Goal: Obtain resource: Download file/media

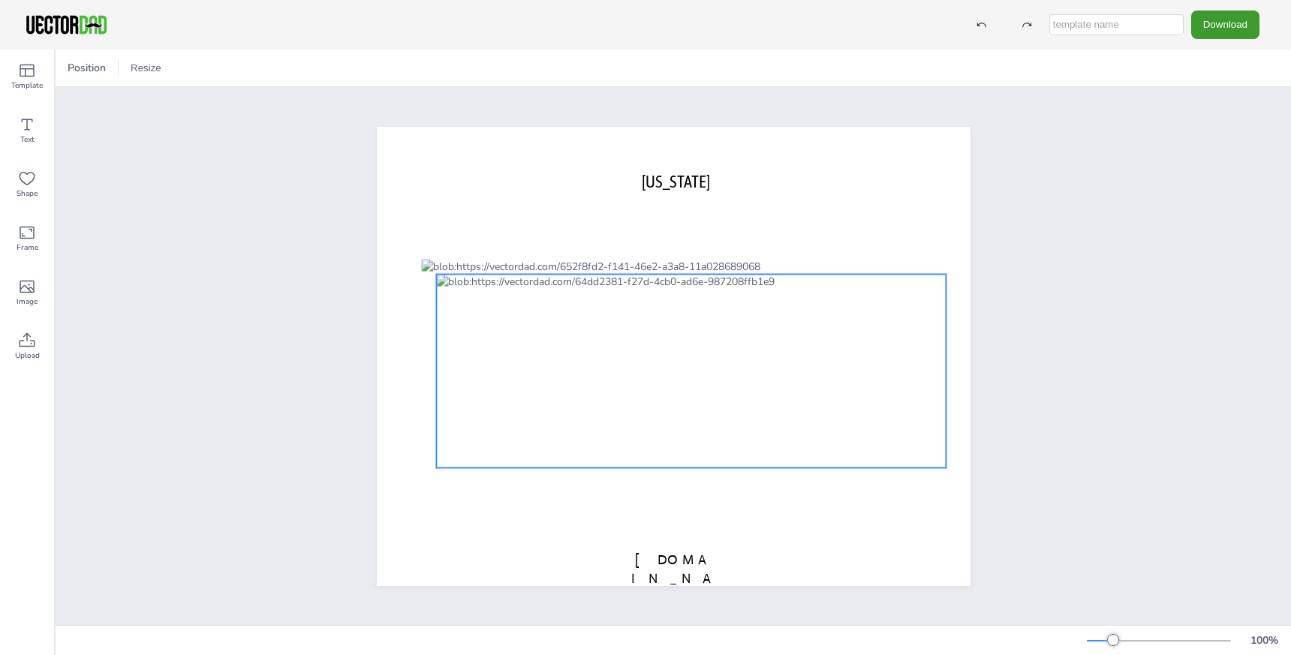
click at [878, 311] on div at bounding box center [691, 371] width 510 height 194
click at [1065, 260] on div "[US_STATE] [DOMAIN_NAME]" at bounding box center [673, 356] width 1235 height 538
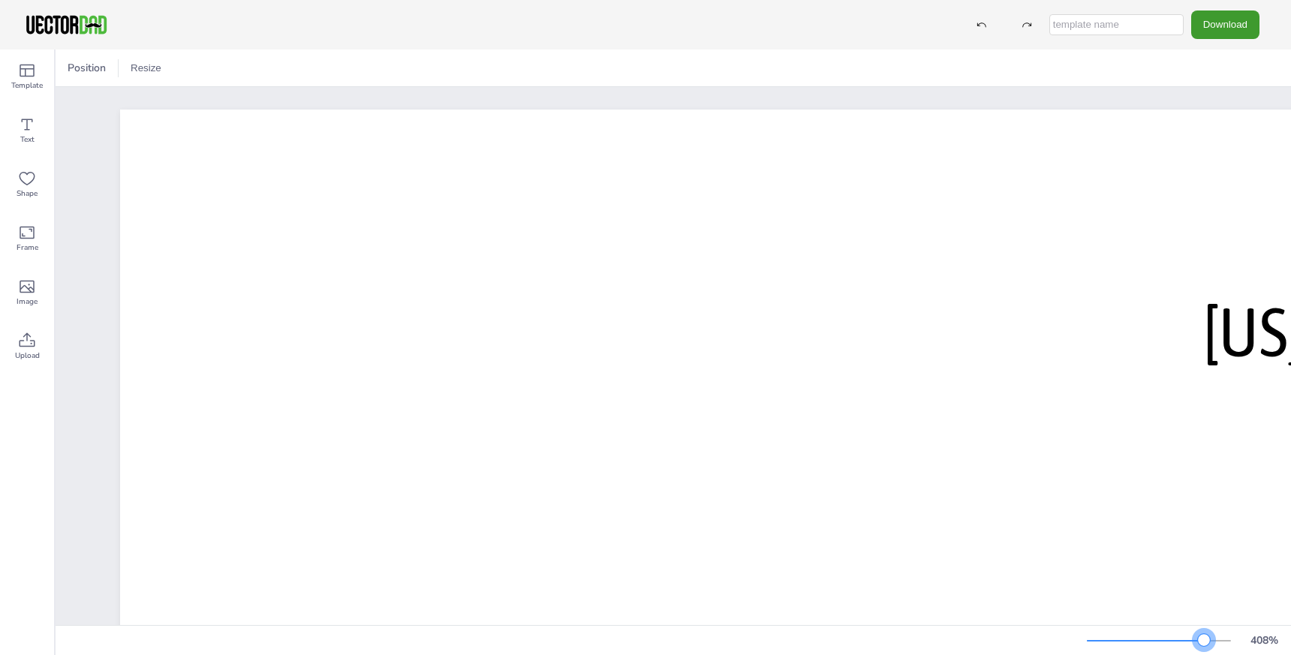
drag, startPoint x: 1144, startPoint y: 644, endPoint x: 1207, endPoint y: 642, distance: 63.1
click at [1207, 642] on div at bounding box center [1158, 641] width 144 height 12
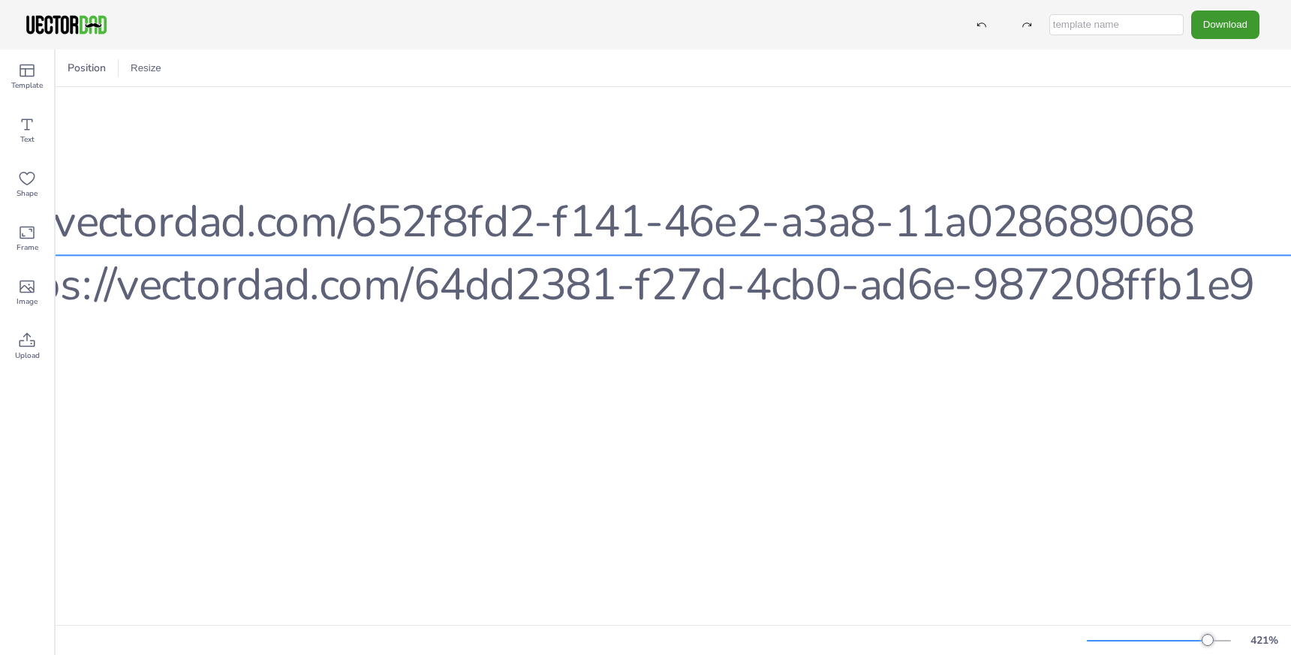
scroll to position [477, 542]
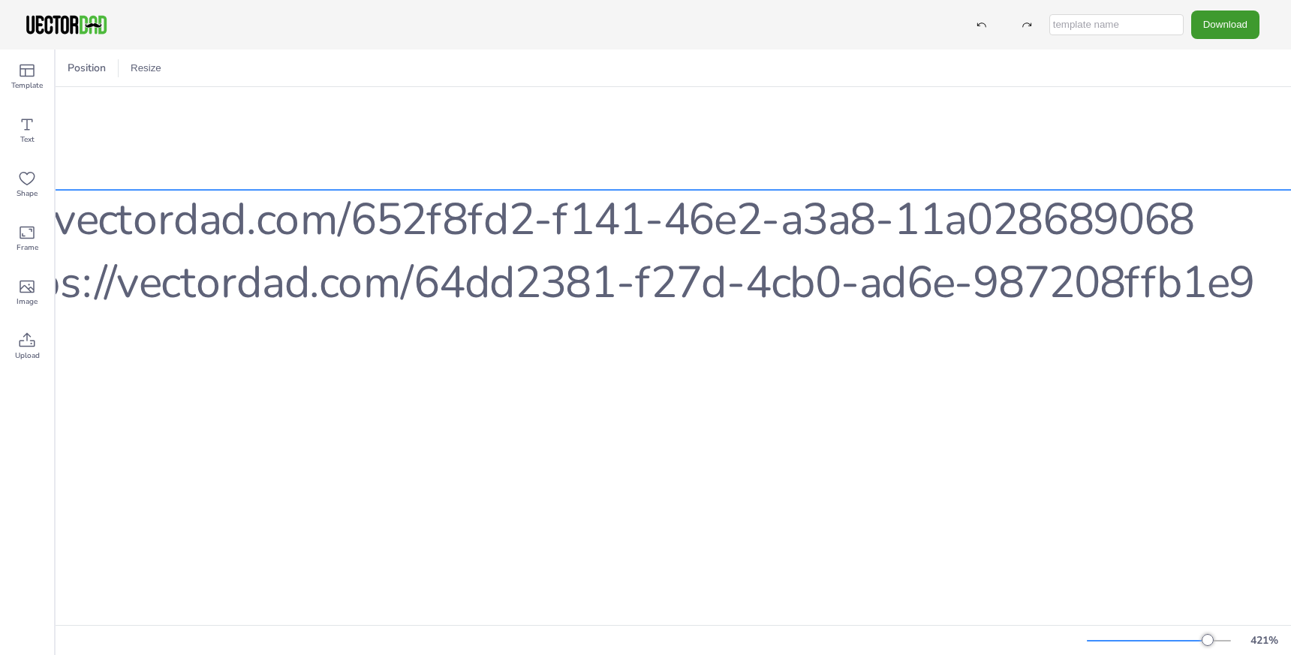
click at [765, 238] on div at bounding box center [839, 599] width 2147 height 818
click at [765, 214] on div at bounding box center [839, 599] width 2147 height 818
click at [1243, 29] on button "Download" at bounding box center [1225, 25] width 68 height 28
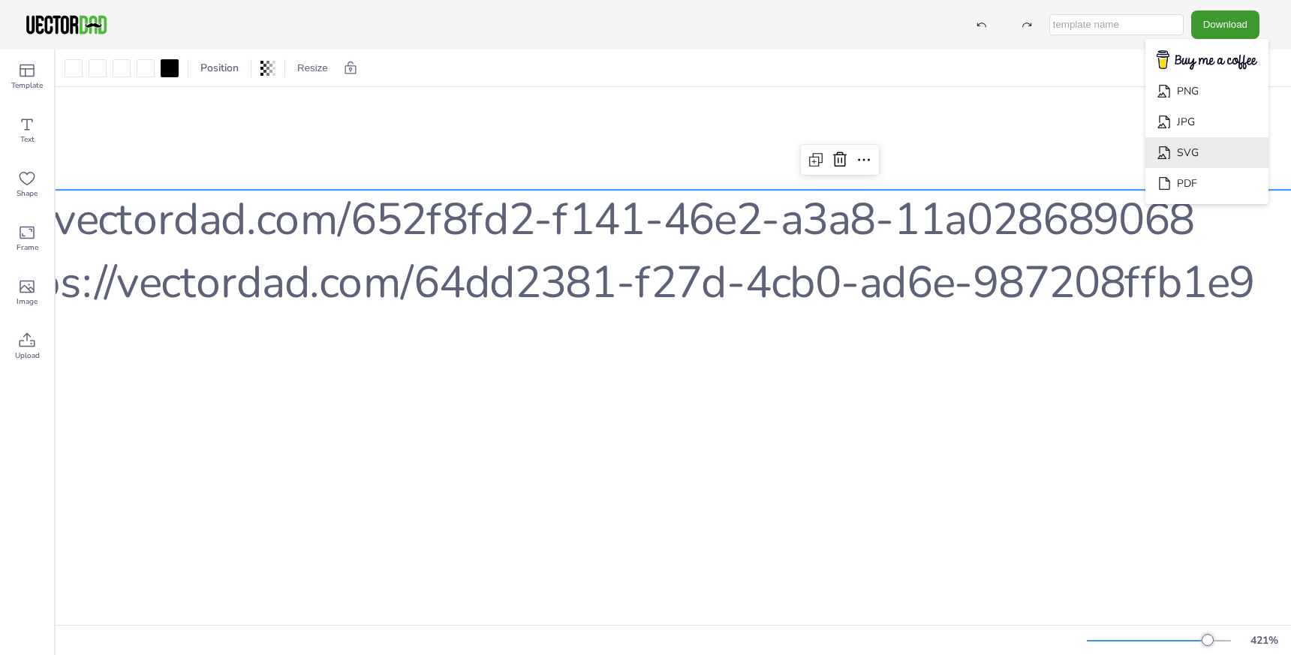
click at [1239, 148] on li "SVG" at bounding box center [1206, 152] width 123 height 31
click at [756, 105] on div at bounding box center [827, 599] width 2499 height 1934
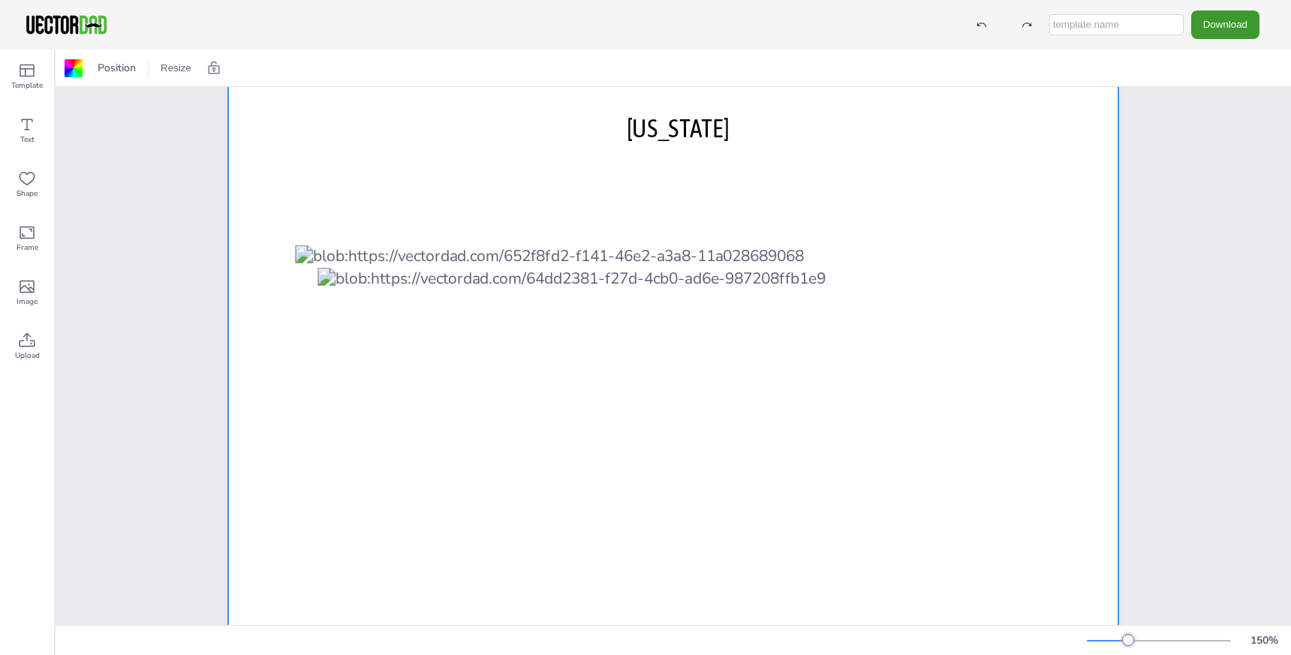
scroll to position [45, 0]
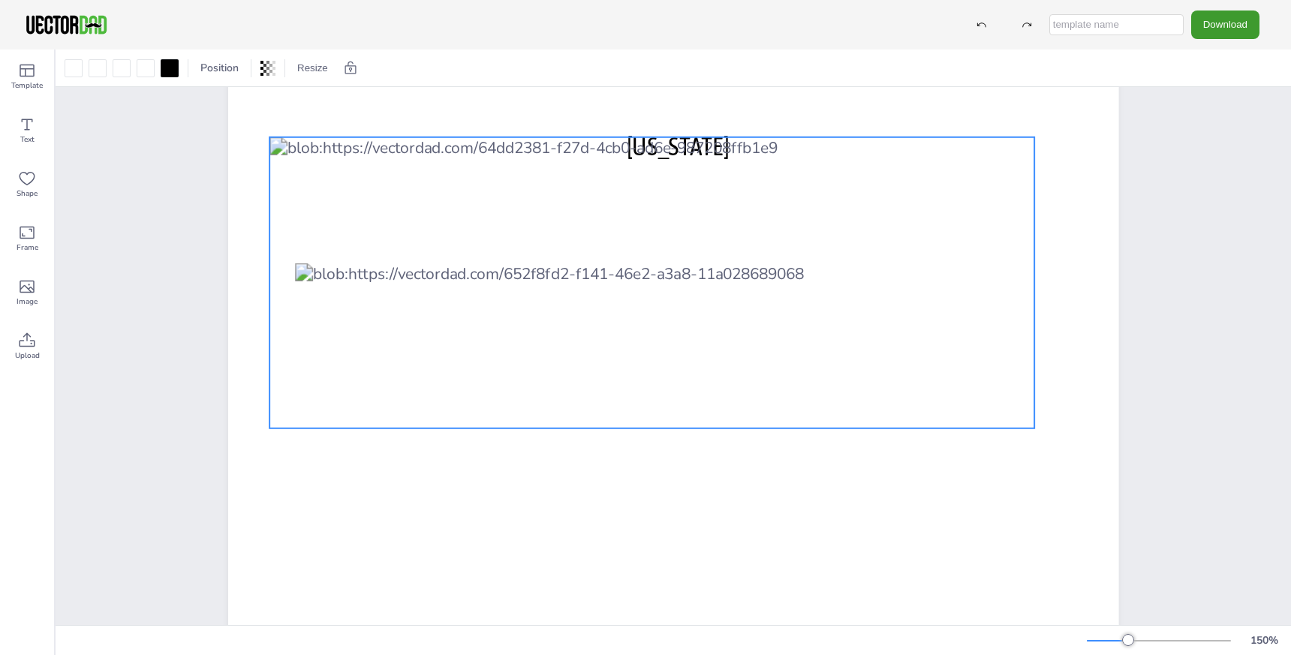
drag, startPoint x: 884, startPoint y: 332, endPoint x: 836, endPoint y: 184, distance: 156.1
click at [836, 184] on div at bounding box center [651, 282] width 765 height 291
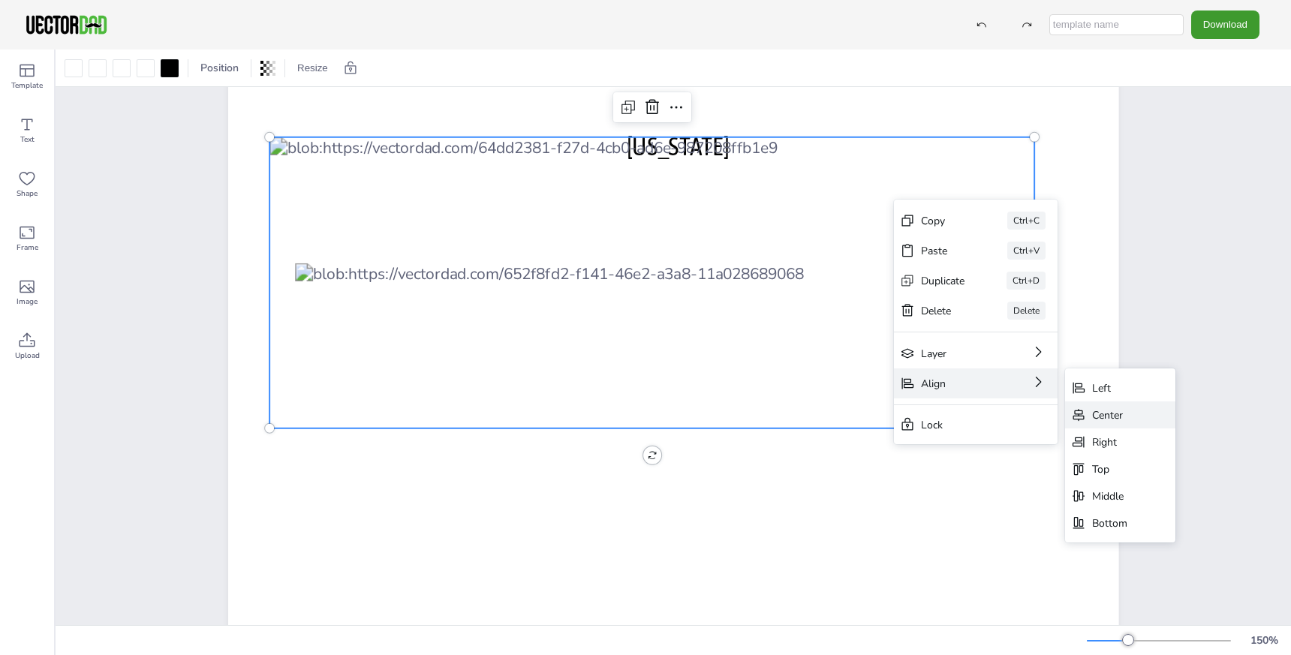
click at [1110, 413] on div "Center" at bounding box center [1109, 415] width 35 height 14
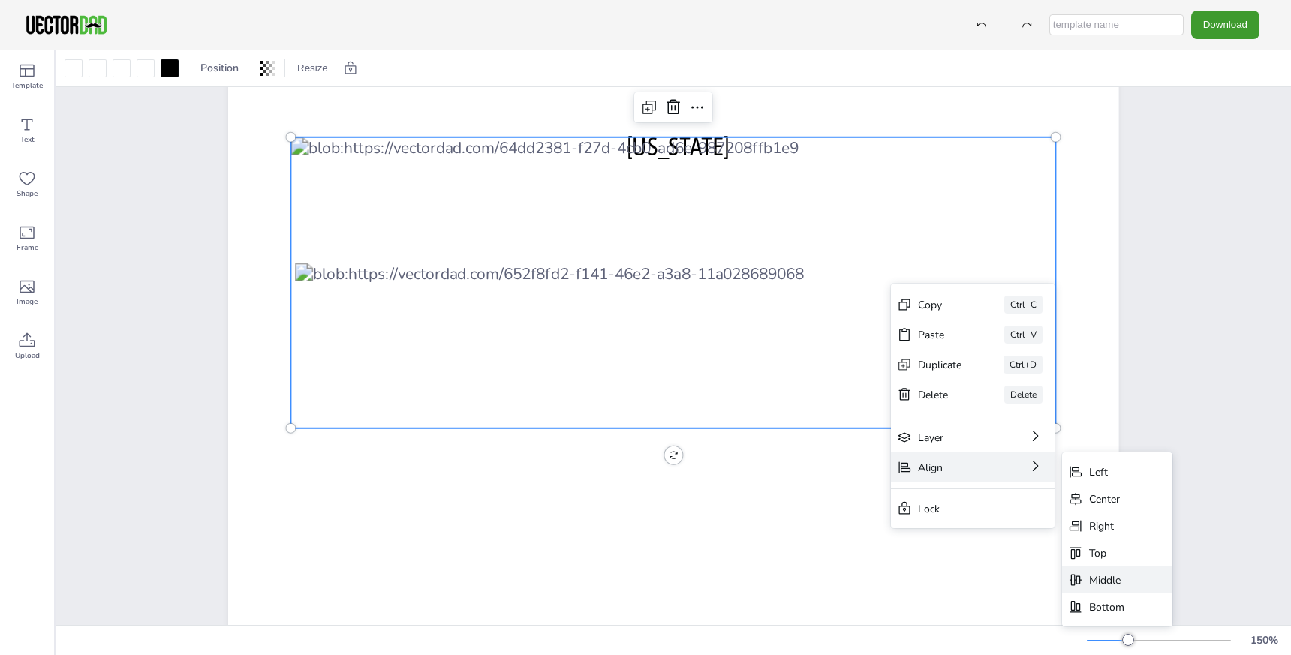
click at [1114, 579] on div "Middle" at bounding box center [1106, 580] width 35 height 14
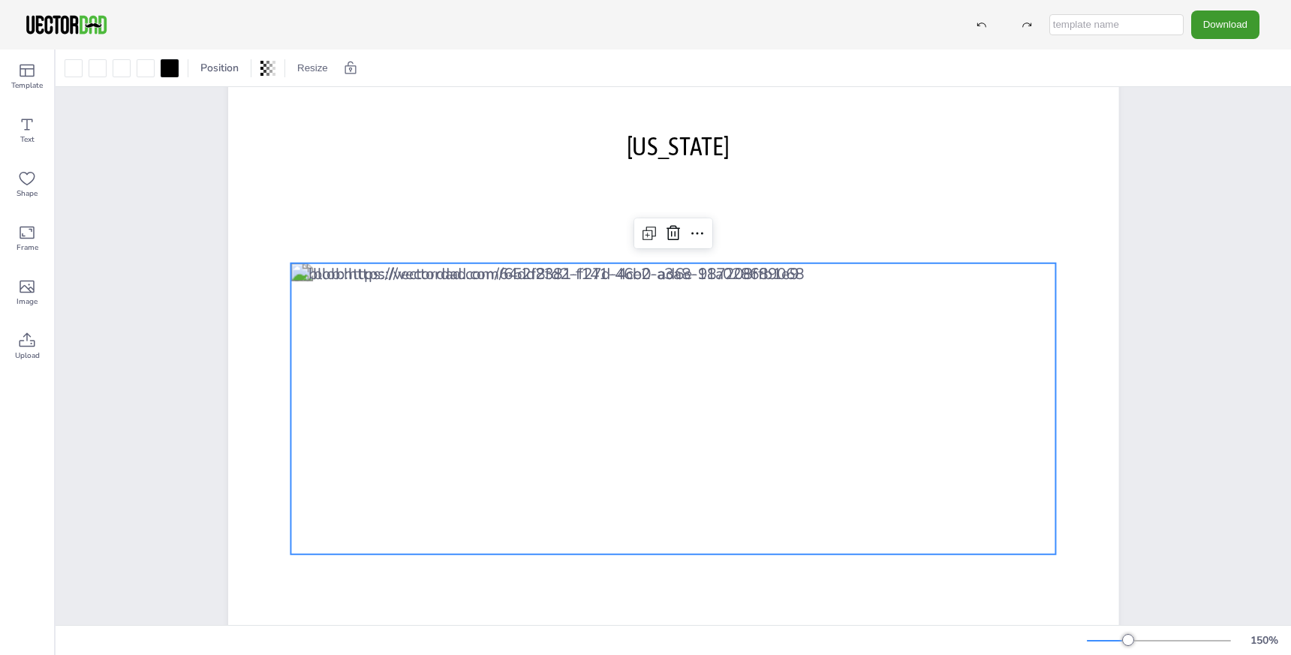
click at [1186, 388] on div "[US_STATE] [DOMAIN_NAME]" at bounding box center [673, 409] width 1235 height 734
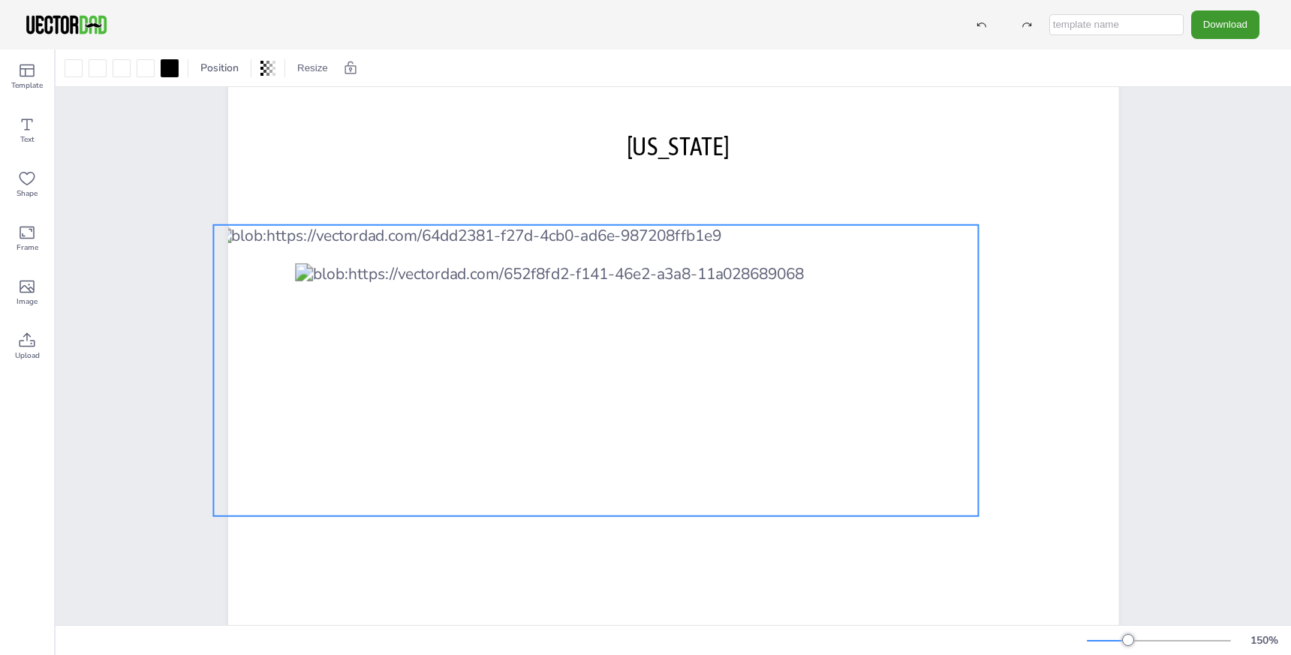
drag, startPoint x: 837, startPoint y: 381, endPoint x: 736, endPoint y: 329, distance: 113.4
click at [737, 329] on div at bounding box center [595, 370] width 765 height 291
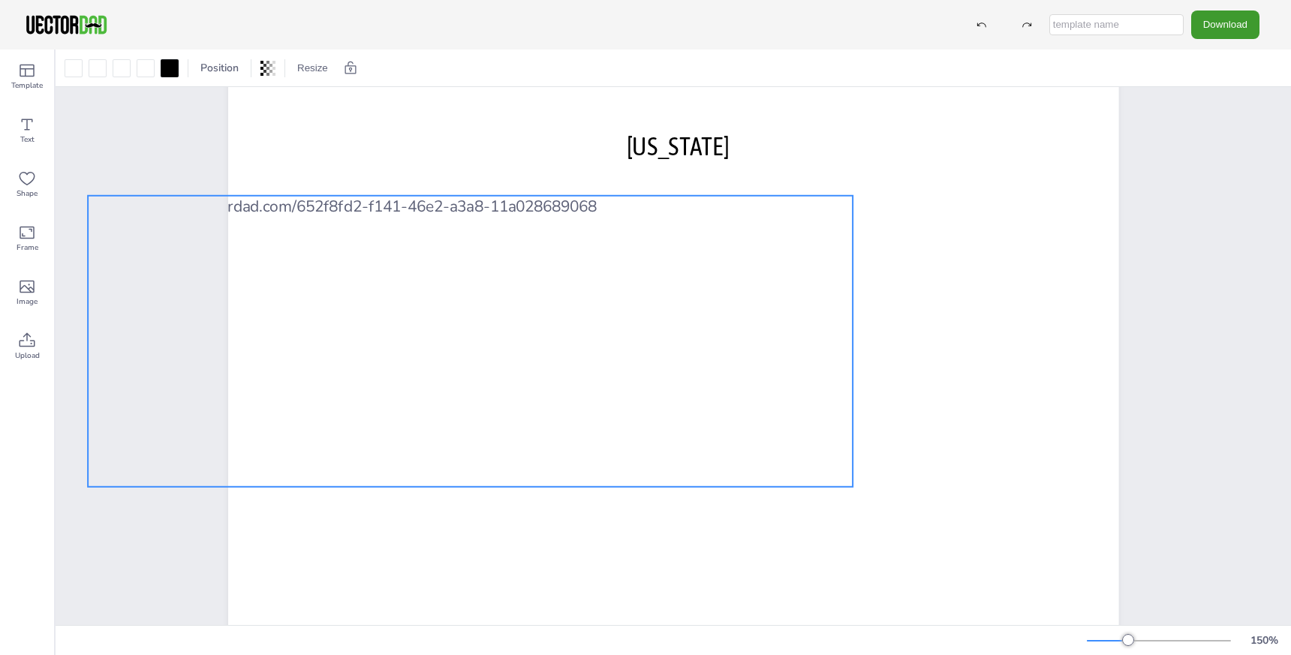
drag, startPoint x: 873, startPoint y: 357, endPoint x: 647, endPoint y: 278, distance: 239.9
click at [647, 278] on div at bounding box center [470, 341] width 765 height 291
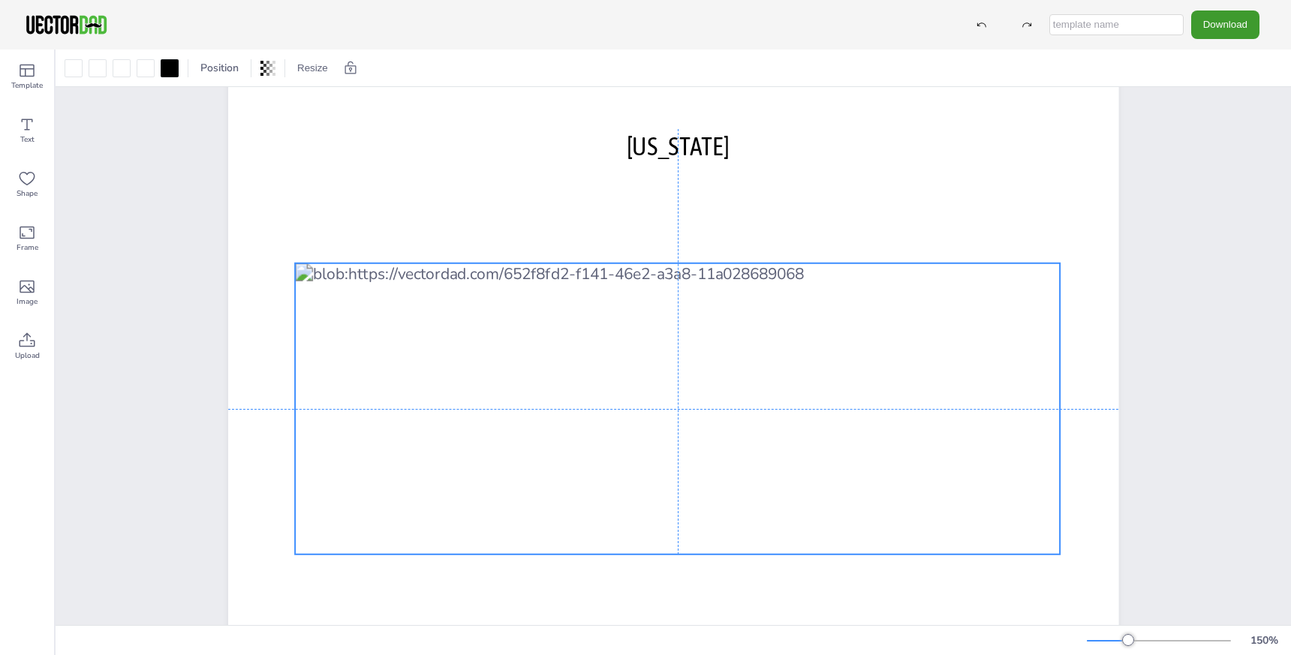
drag, startPoint x: 647, startPoint y: 278, endPoint x: 874, endPoint y: 357, distance: 240.6
click at [874, 357] on div at bounding box center [677, 408] width 765 height 291
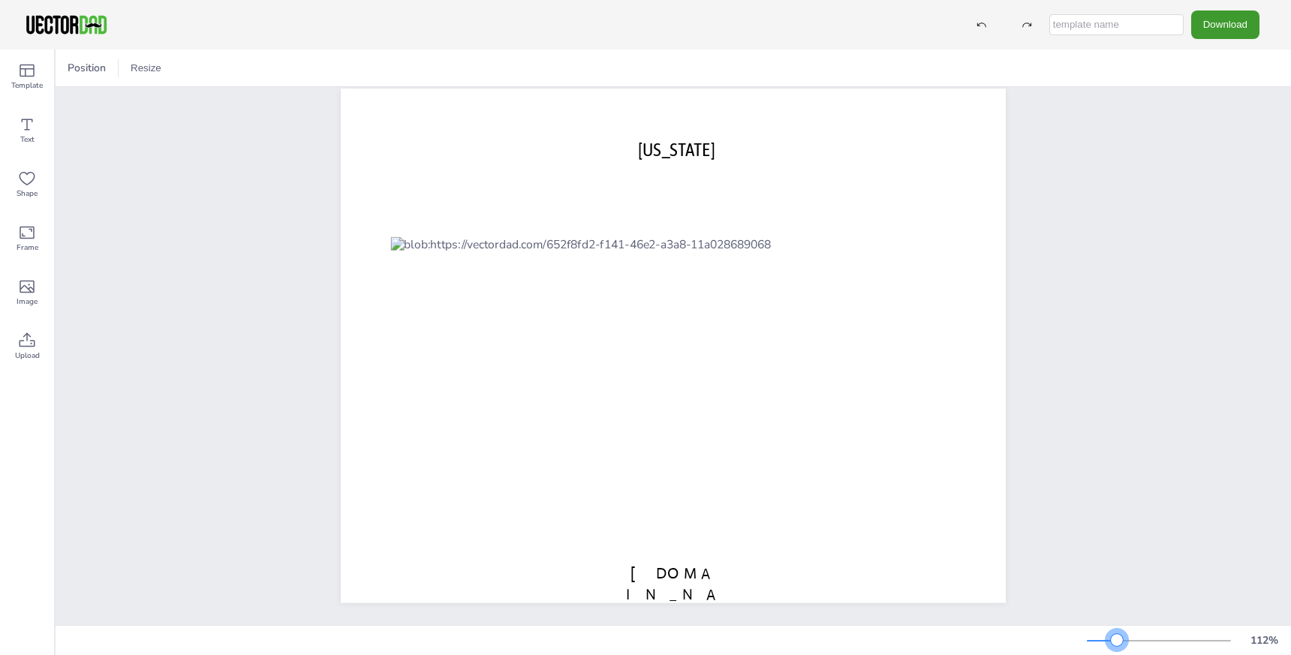
scroll to position [0, 0]
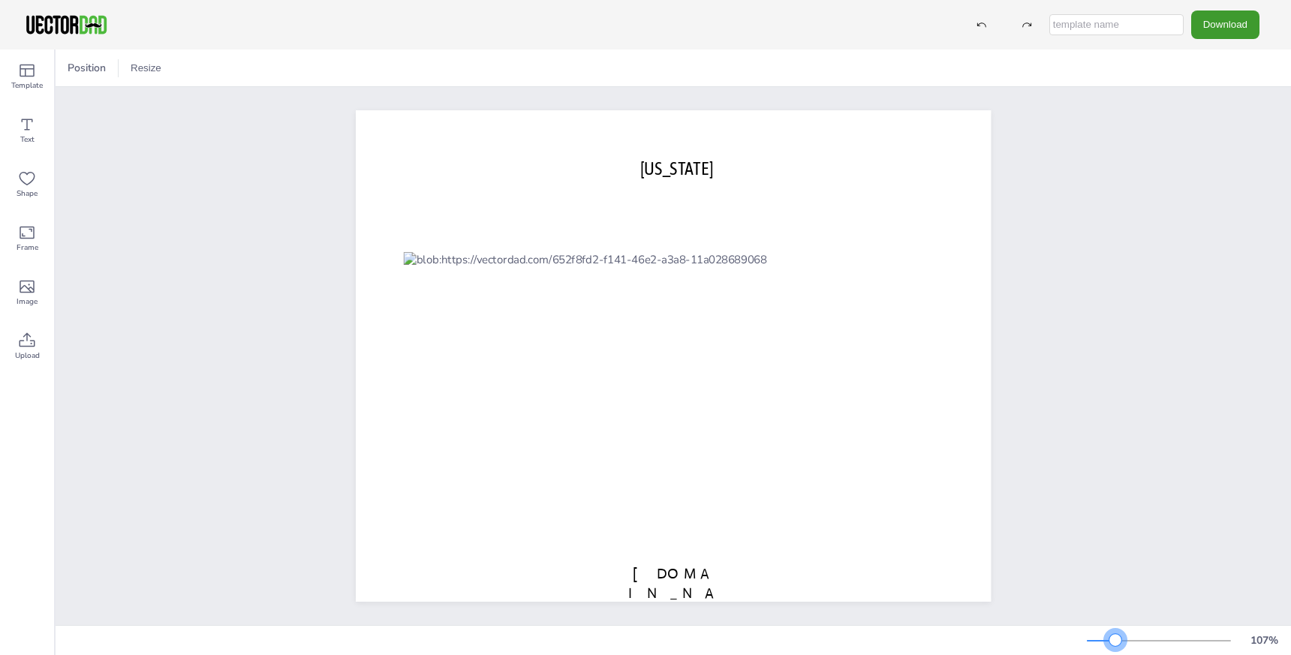
click at [1115, 643] on div at bounding box center [1158, 641] width 144 height 12
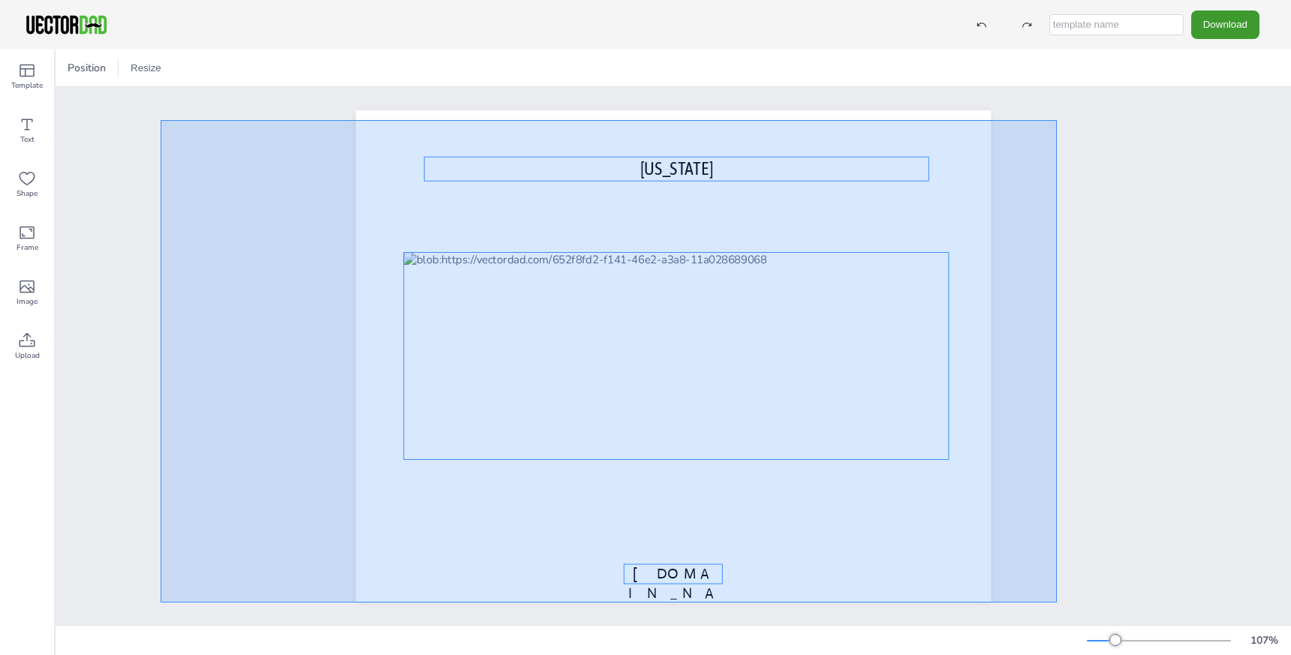
drag, startPoint x: 1057, startPoint y: 120, endPoint x: 171, endPoint y: 331, distance: 910.9
click at [171, 331] on div "[US_STATE] [DOMAIN_NAME]" at bounding box center [673, 356] width 1235 height 538
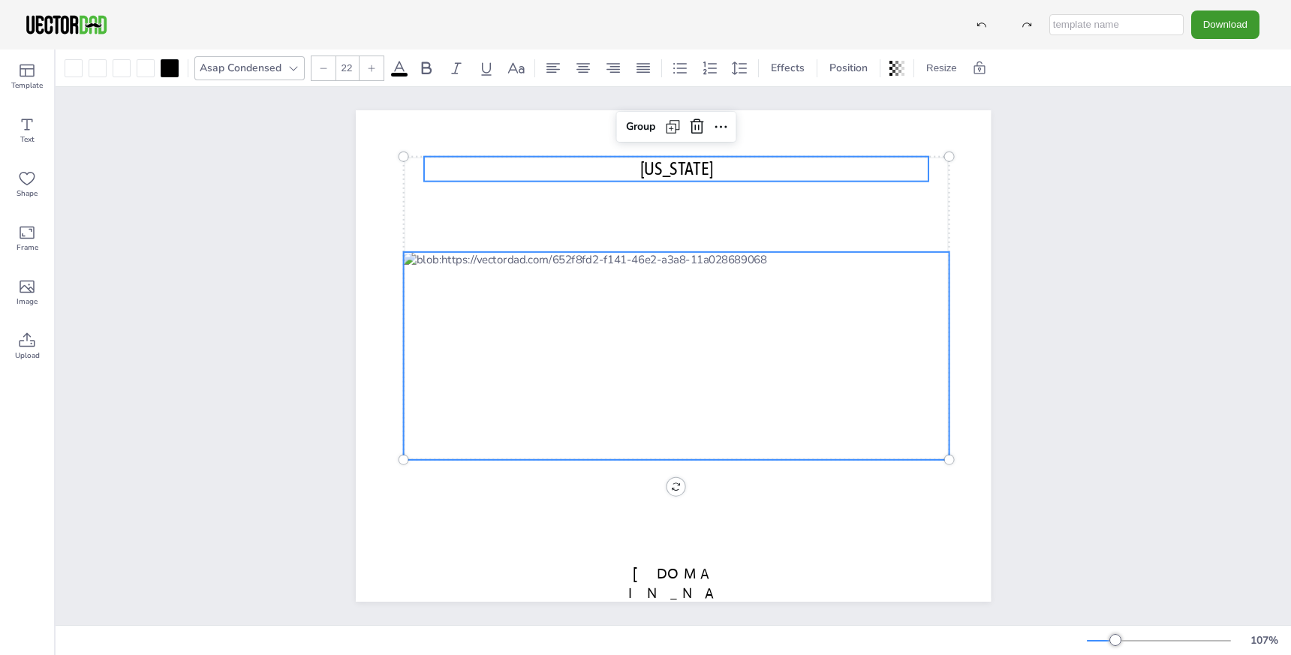
click at [171, 331] on div "[US_STATE] [DOMAIN_NAME] Group" at bounding box center [673, 356] width 1235 height 538
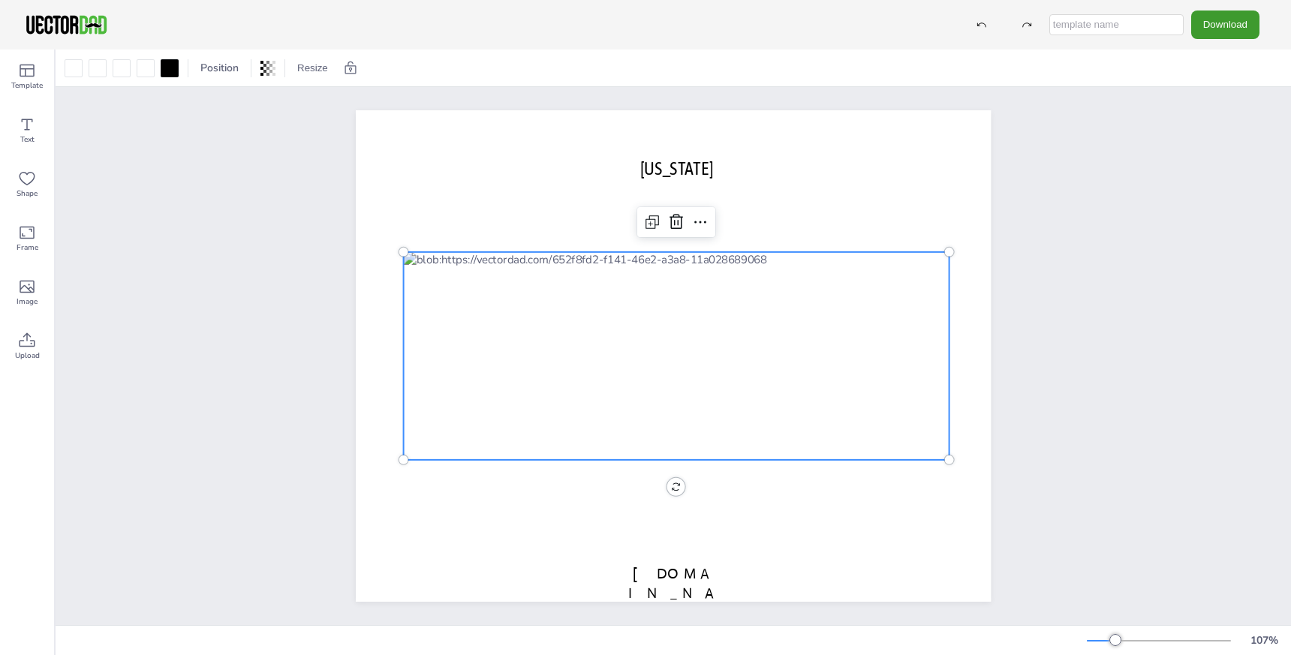
click at [582, 342] on div at bounding box center [676, 356] width 546 height 208
click at [1232, 26] on button "Download" at bounding box center [1225, 25] width 68 height 28
click at [1225, 148] on li "SVG" at bounding box center [1206, 152] width 123 height 31
click at [702, 227] on icon at bounding box center [700, 222] width 18 height 18
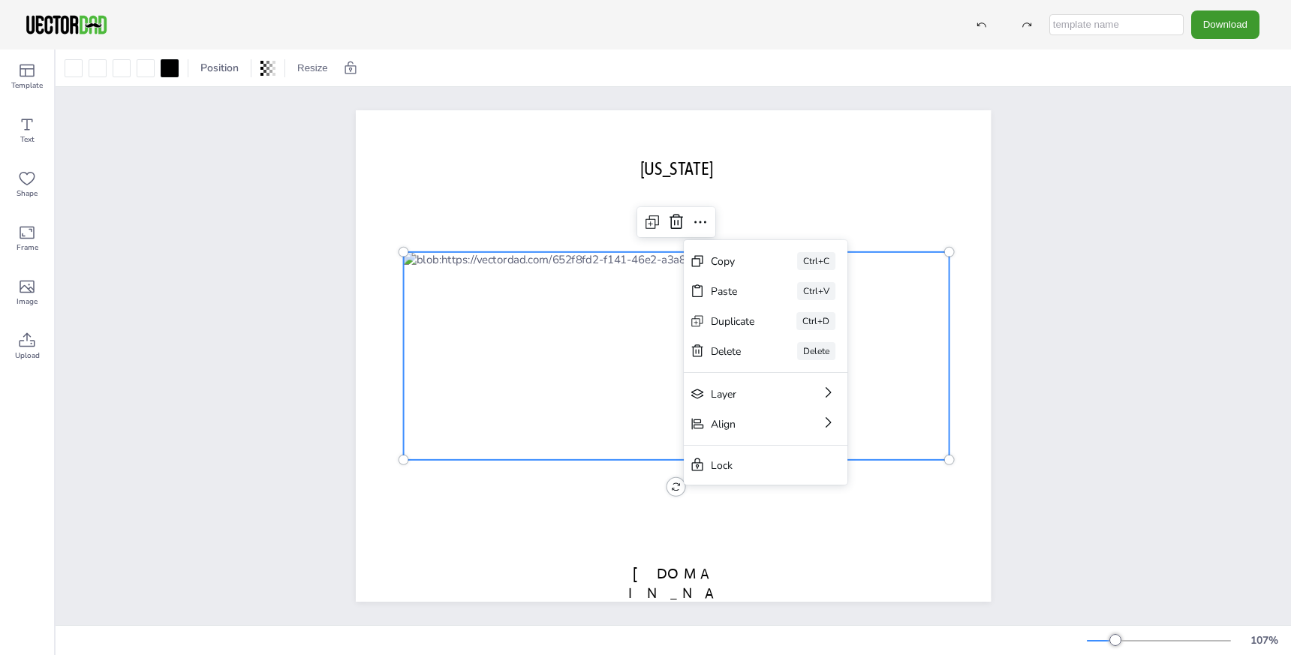
click at [1127, 359] on div "[US_STATE] [DOMAIN_NAME] Copy Ctrl+C Paste Ctrl+V Duplicate Ctrl+D Delete Delet…" at bounding box center [673, 356] width 1235 height 538
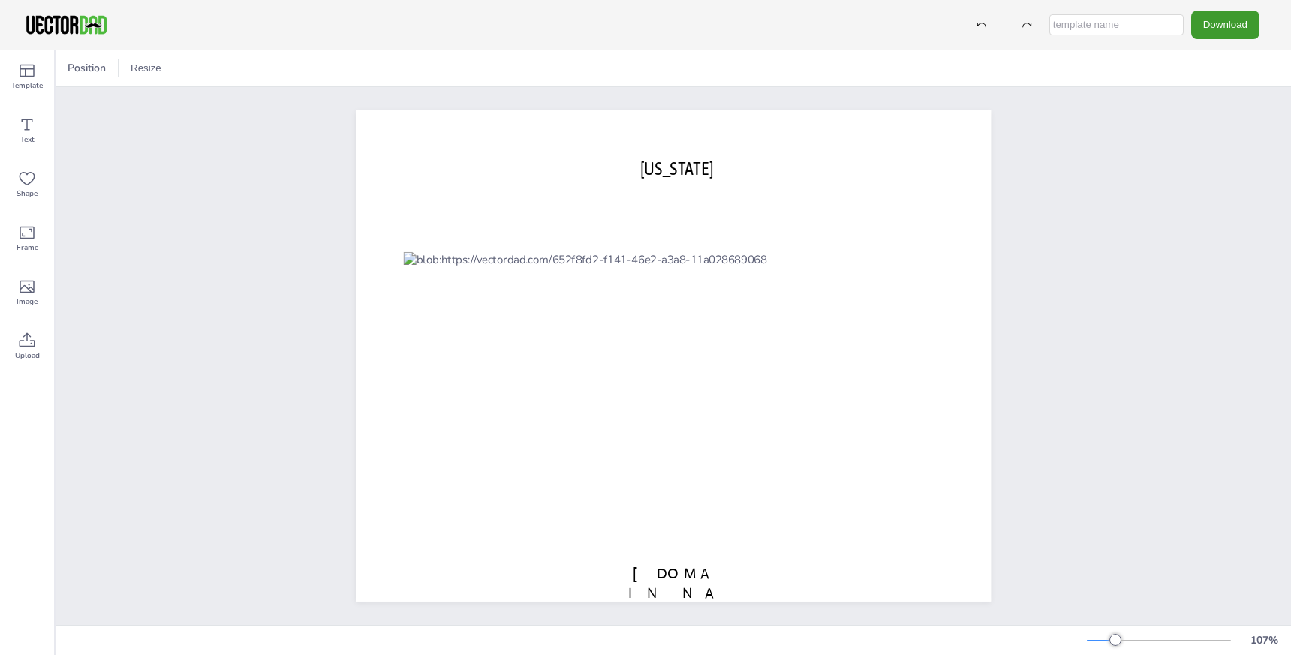
click at [1147, 215] on div "[US_STATE] [DOMAIN_NAME]" at bounding box center [673, 356] width 1235 height 538
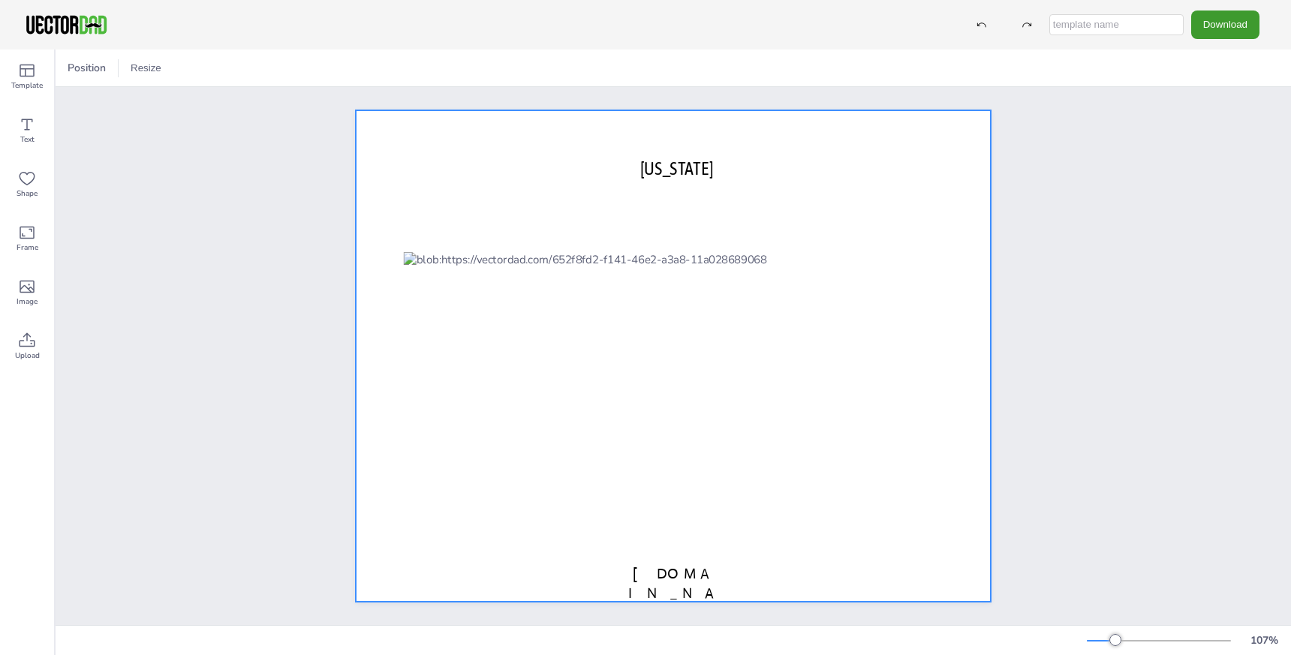
click at [925, 117] on div at bounding box center [673, 355] width 635 height 491
click at [1155, 197] on div "[US_STATE] [DOMAIN_NAME]" at bounding box center [673, 356] width 1235 height 538
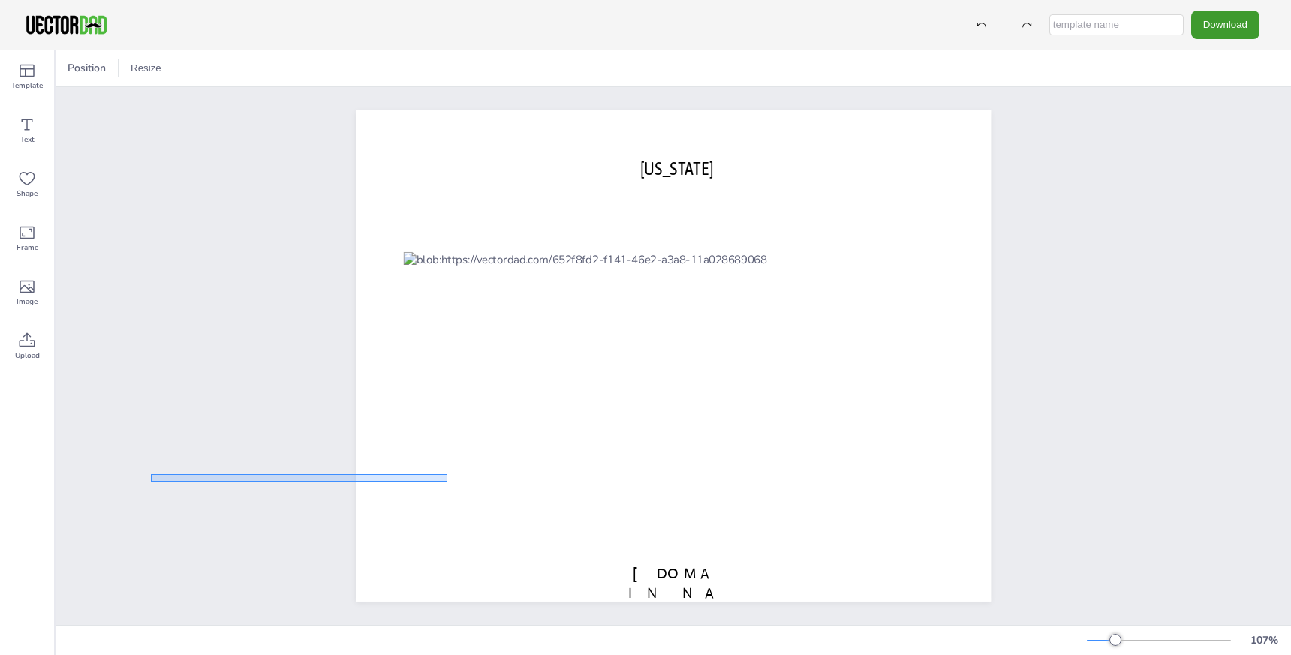
drag, startPoint x: 447, startPoint y: 482, endPoint x: 152, endPoint y: 474, distance: 295.7
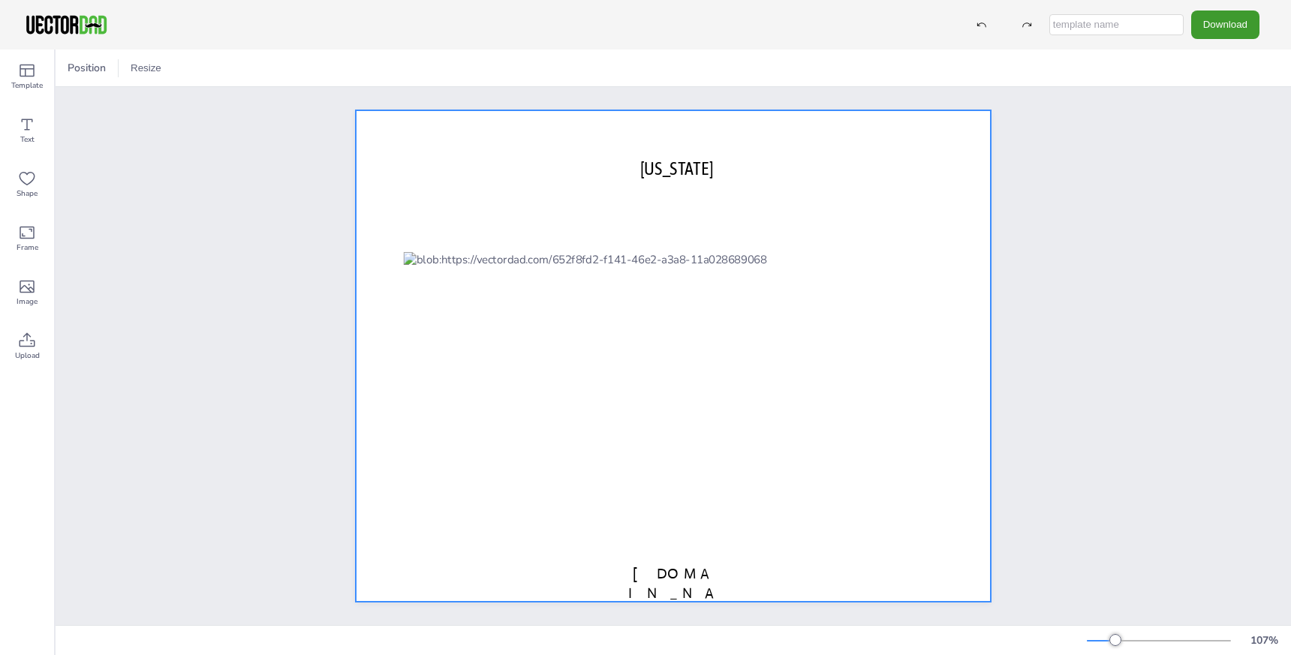
click at [383, 505] on div at bounding box center [673, 355] width 635 height 491
drag, startPoint x: 362, startPoint y: 488, endPoint x: 271, endPoint y: 494, distance: 91.0
click at [271, 494] on div "[US_STATE] [DOMAIN_NAME]" at bounding box center [673, 356] width 1235 height 538
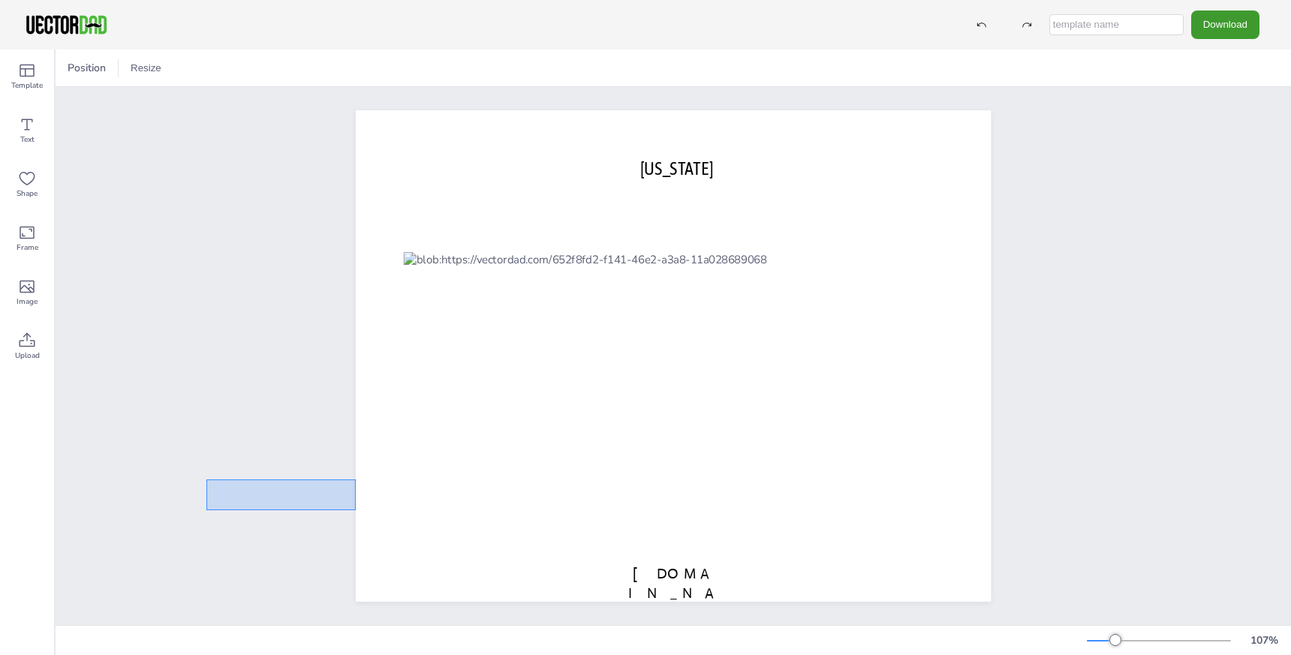
drag, startPoint x: 356, startPoint y: 479, endPoint x: 206, endPoint y: 510, distance: 152.5
click at [206, 510] on div "[US_STATE] [DOMAIN_NAME]" at bounding box center [673, 356] width 1235 height 538
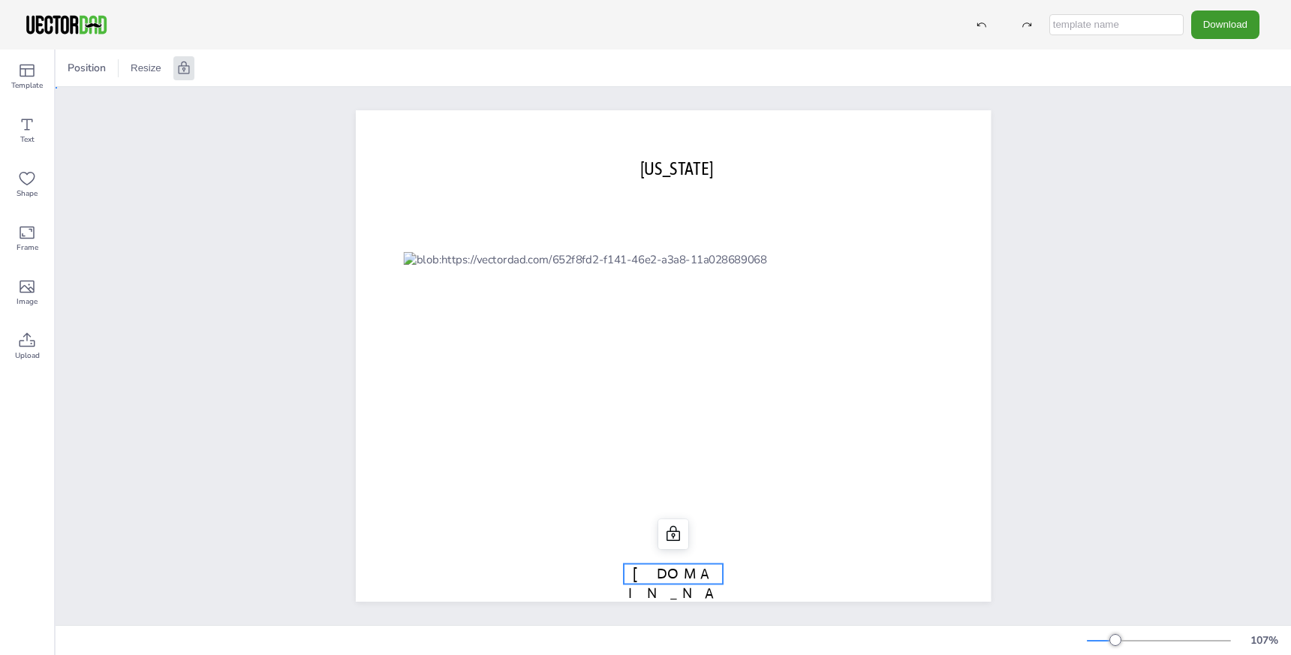
click at [697, 564] on p "[DOMAIN_NAME]" at bounding box center [673, 594] width 99 height 61
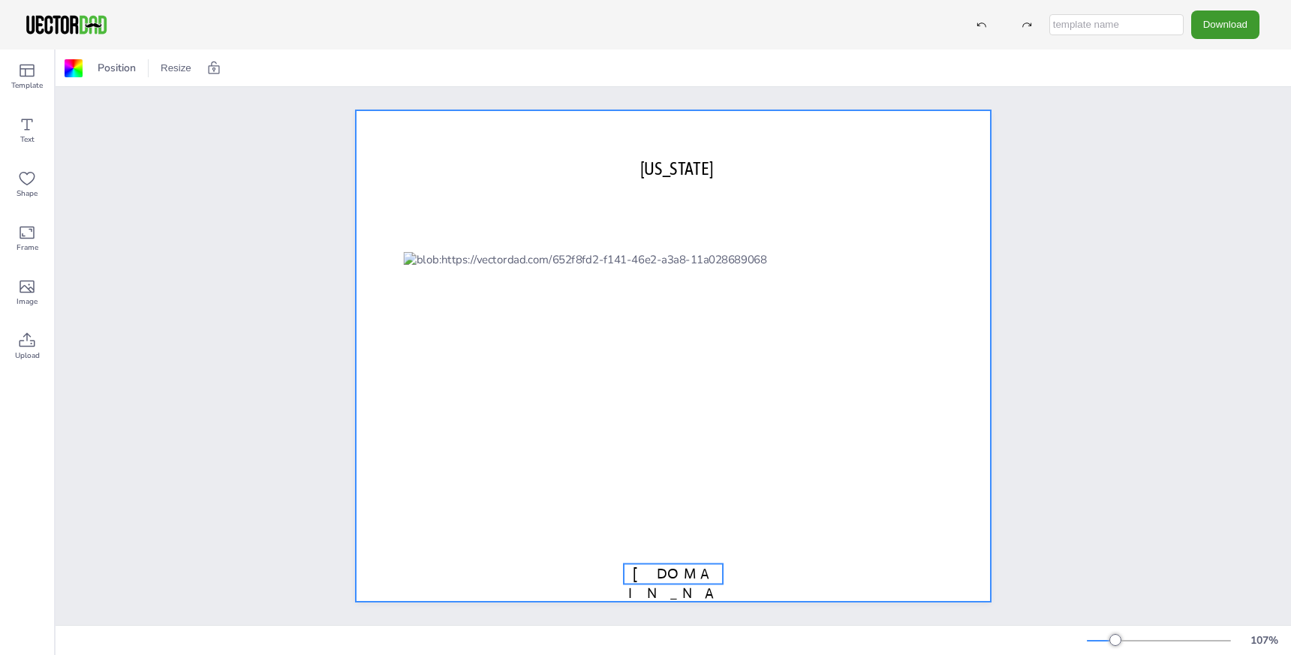
click at [699, 570] on span "[DOMAIN_NAME]" at bounding box center [673, 594] width 90 height 58
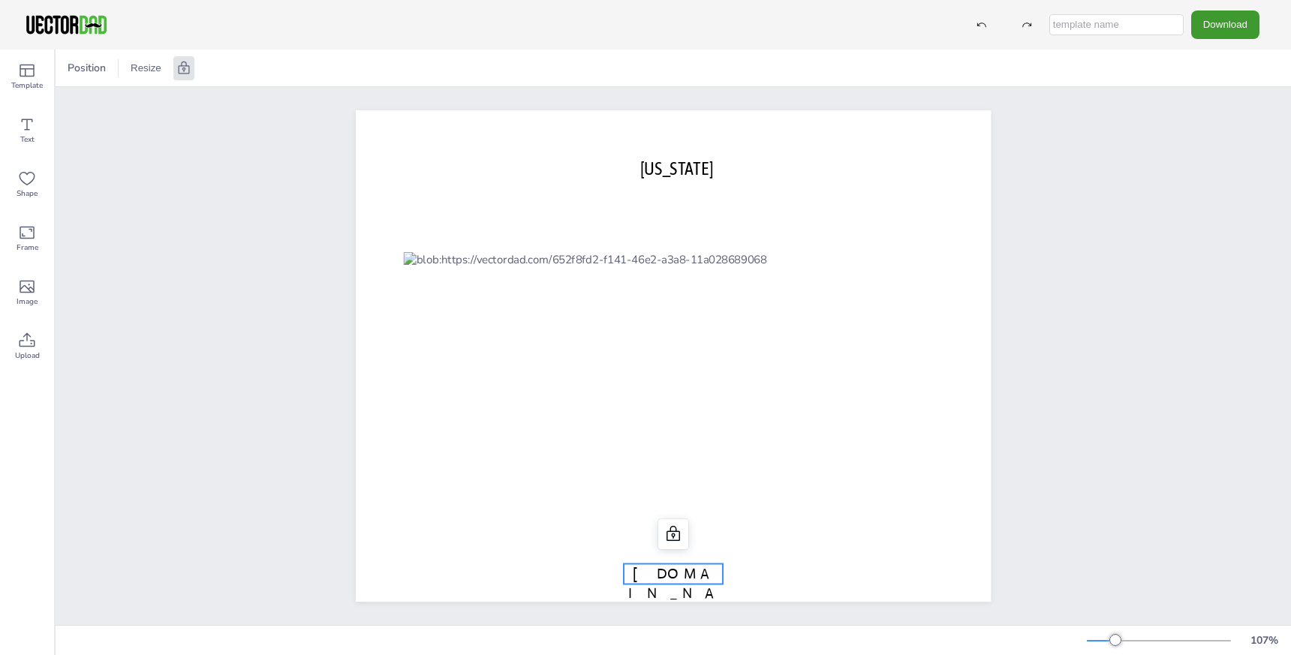
click at [699, 570] on span "[DOMAIN_NAME]" at bounding box center [673, 594] width 90 height 58
click at [1077, 503] on div "[US_STATE] [DOMAIN_NAME] [DOMAIN_NAME]" at bounding box center [673, 356] width 1235 height 538
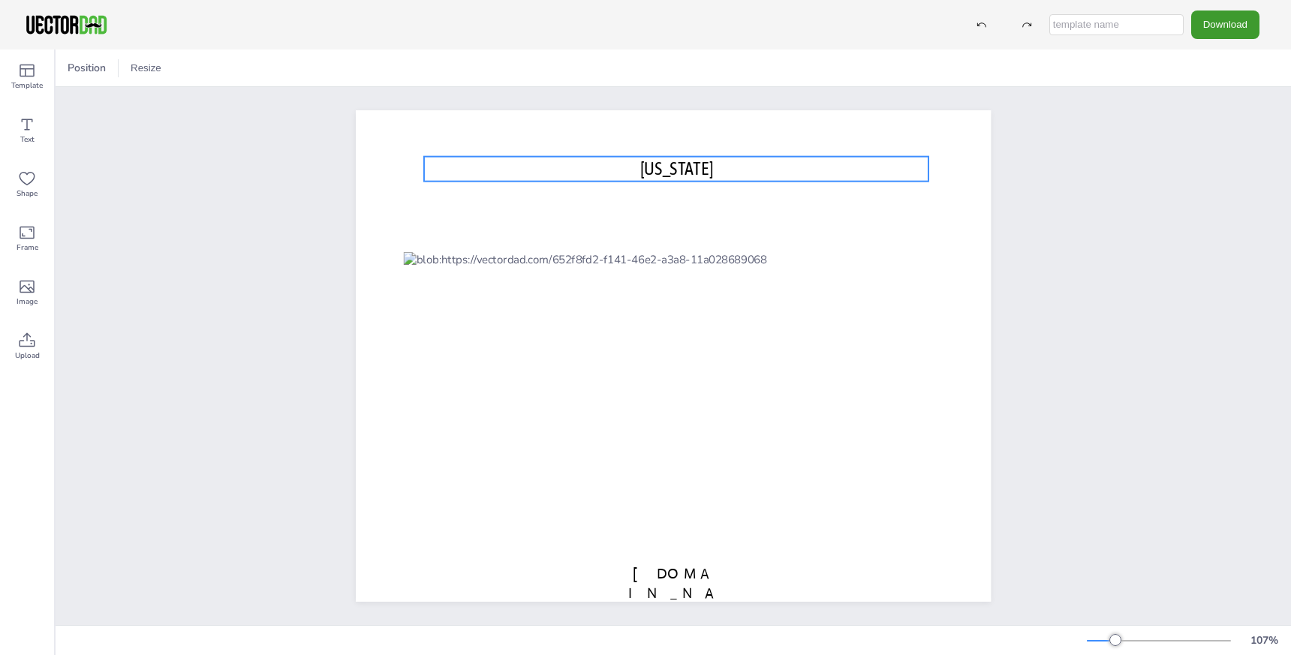
click at [675, 173] on span "[US_STATE]" at bounding box center [675, 168] width 73 height 21
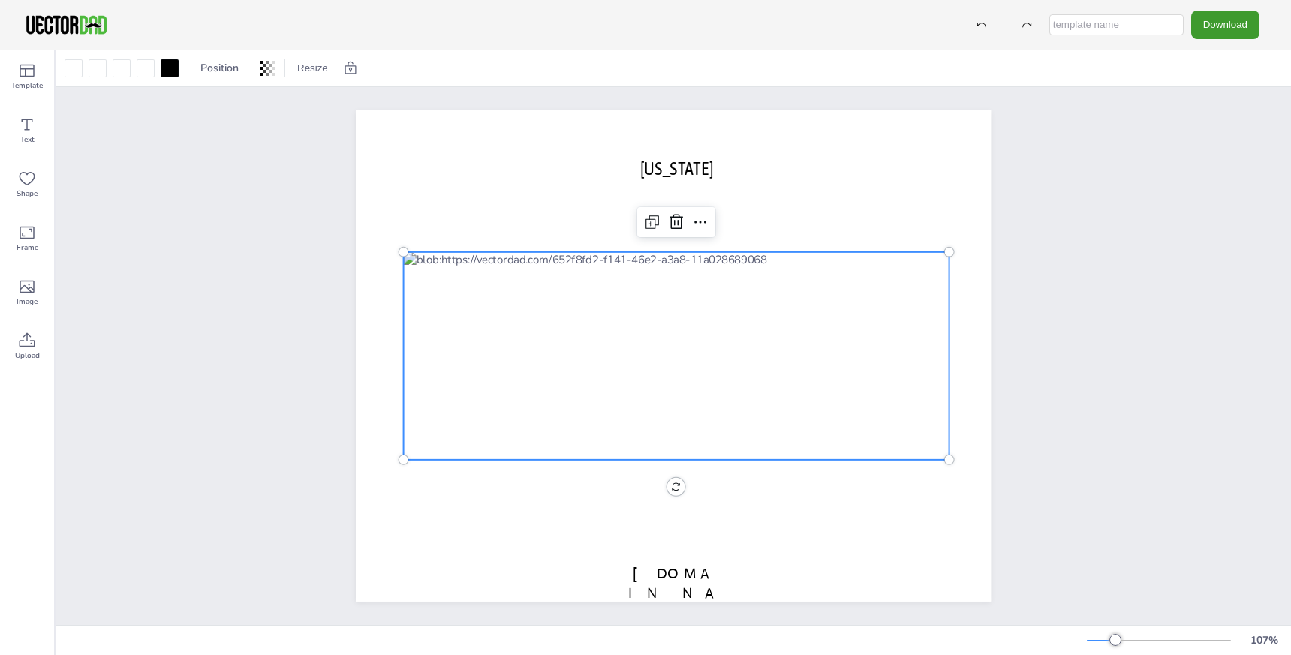
click at [867, 288] on div at bounding box center [676, 356] width 546 height 208
click at [1149, 293] on div "[US_STATE] [DOMAIN_NAME]" at bounding box center [673, 356] width 1235 height 538
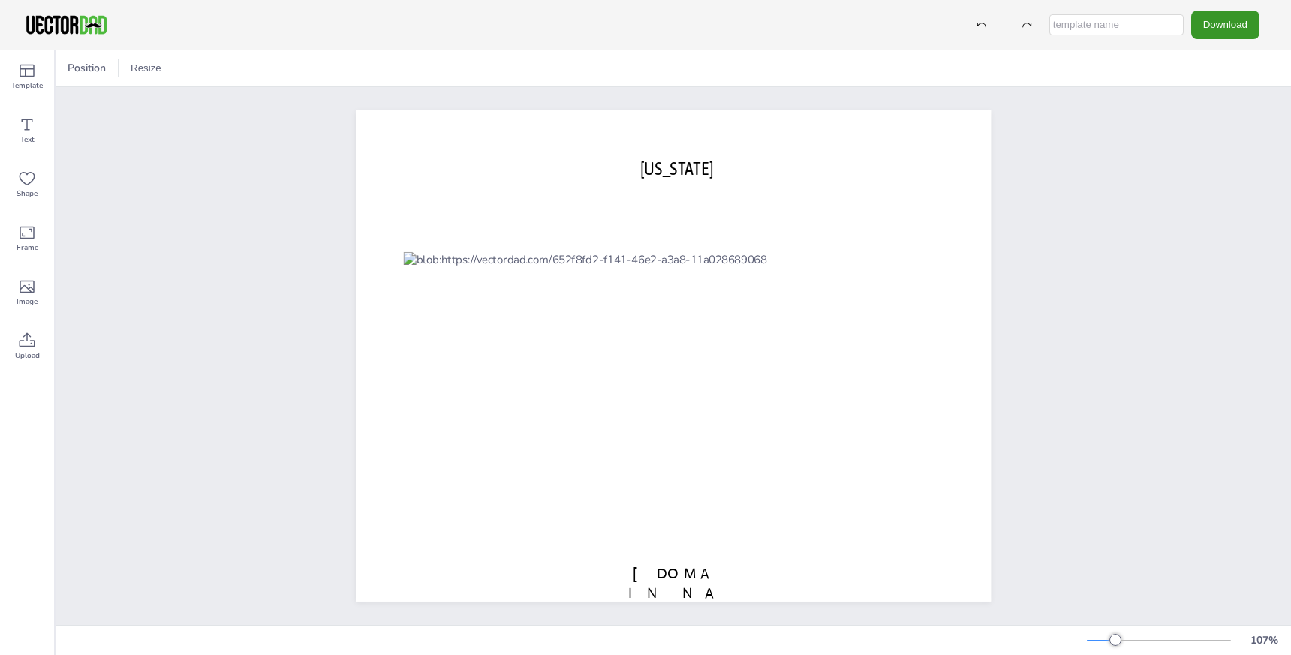
click at [1238, 32] on button "Download" at bounding box center [1225, 25] width 68 height 28
click at [1234, 160] on li "SVG" at bounding box center [1206, 152] width 123 height 31
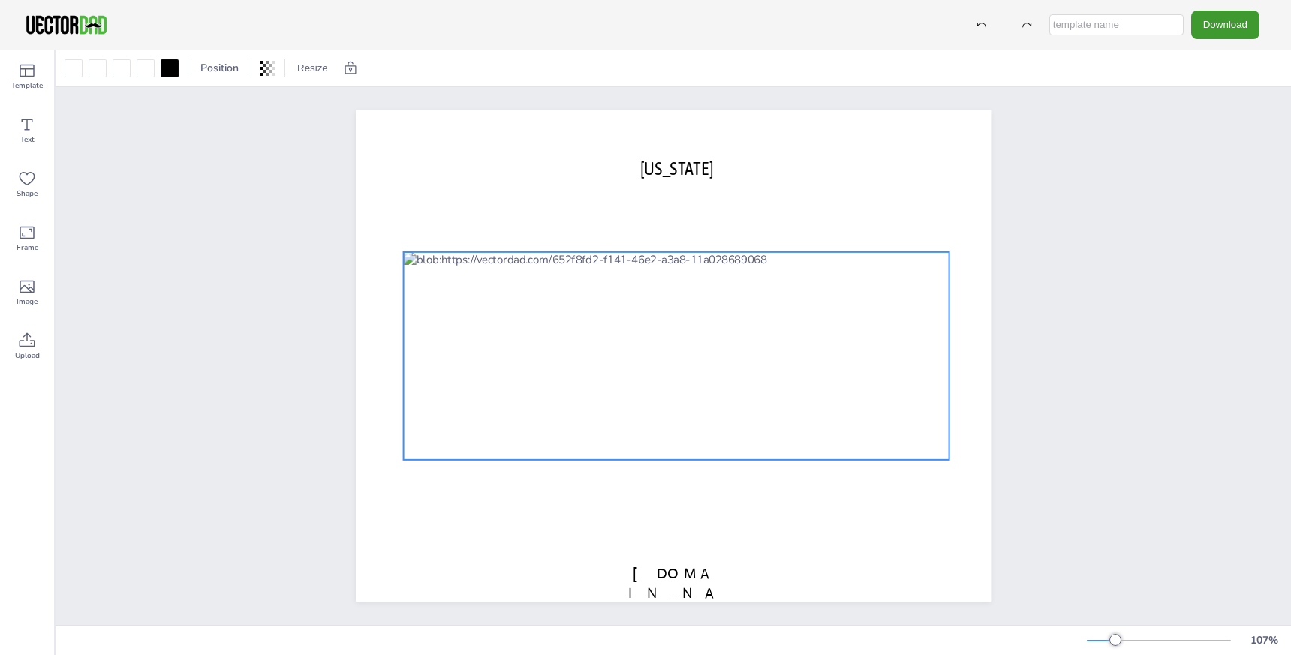
click at [859, 323] on div at bounding box center [676, 356] width 546 height 208
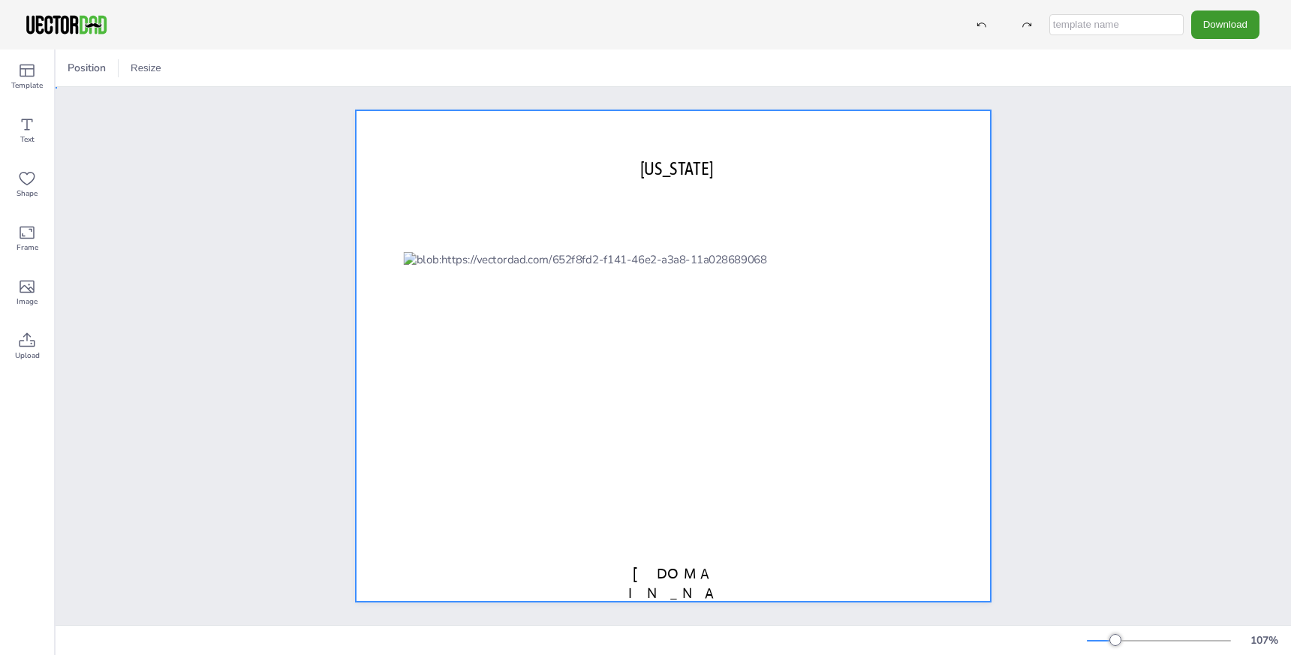
click at [557, 115] on div at bounding box center [673, 355] width 635 height 491
click at [77, 68] on div at bounding box center [74, 68] width 18 height 18
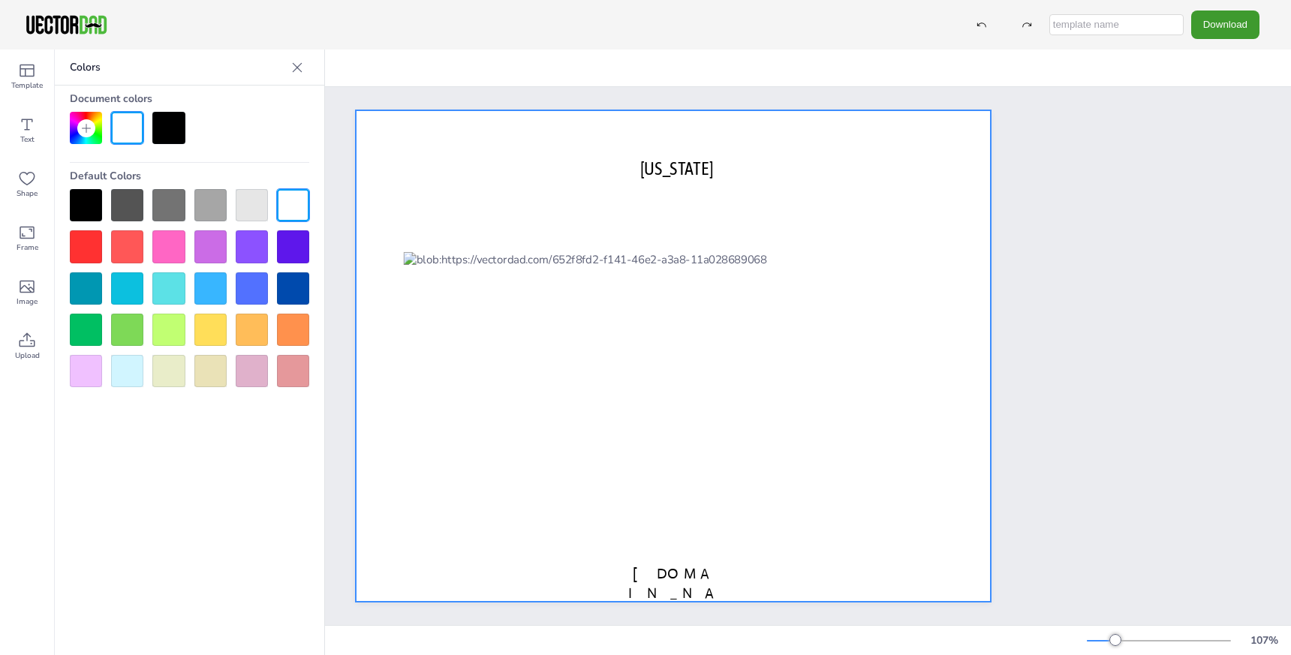
click at [173, 131] on div at bounding box center [168, 128] width 32 height 32
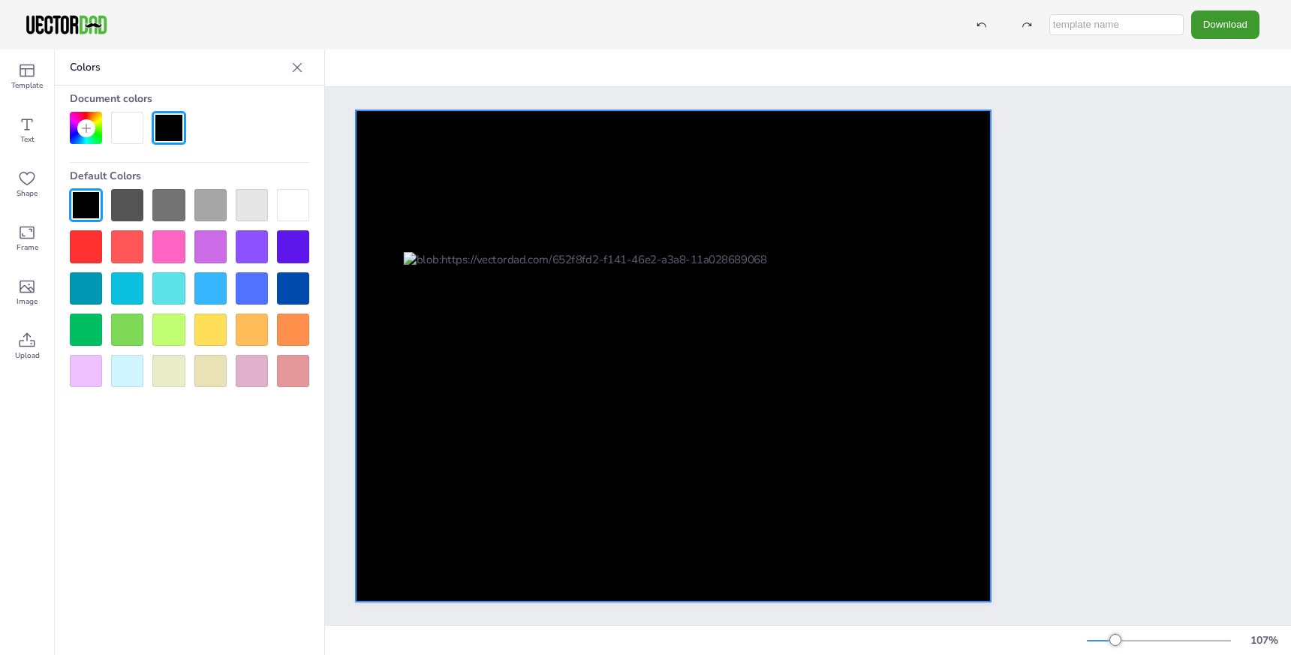
click at [173, 131] on div at bounding box center [168, 128] width 32 height 32
click at [125, 131] on div at bounding box center [127, 128] width 32 height 32
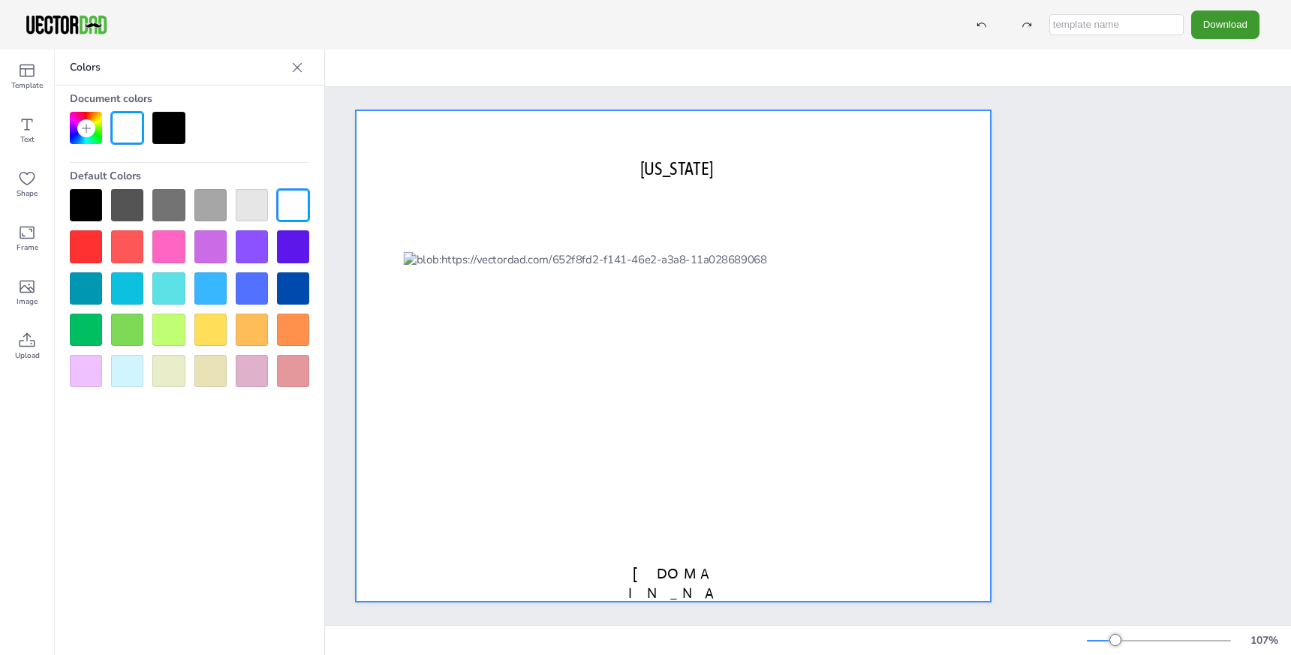
click at [257, 203] on div at bounding box center [252, 205] width 32 height 32
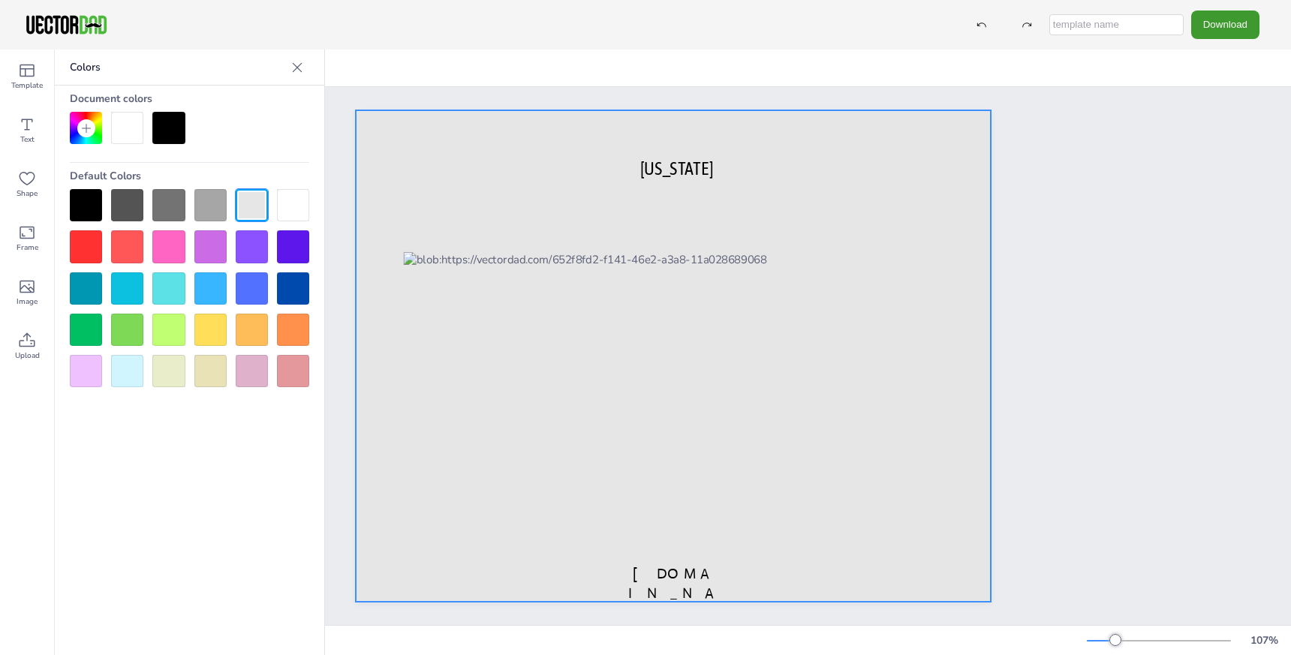
click at [349, 111] on div "[US_STATE] [DOMAIN_NAME]" at bounding box center [673, 355] width 680 height 491
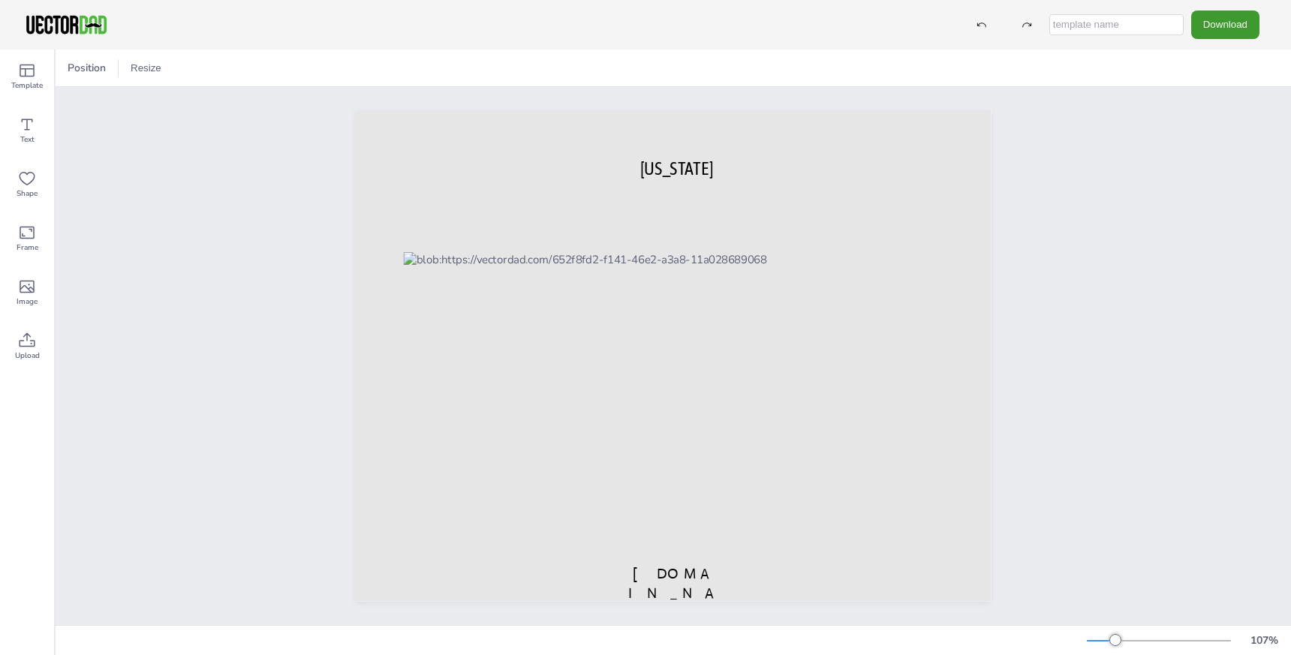
click at [1147, 25] on input "text" at bounding box center [1116, 24] width 134 height 21
type input "NC Map"
click at [1234, 23] on button "Download" at bounding box center [1225, 25] width 68 height 28
click at [1216, 152] on li "SVG" at bounding box center [1206, 152] width 123 height 31
